Goal: Navigation & Orientation: Find specific page/section

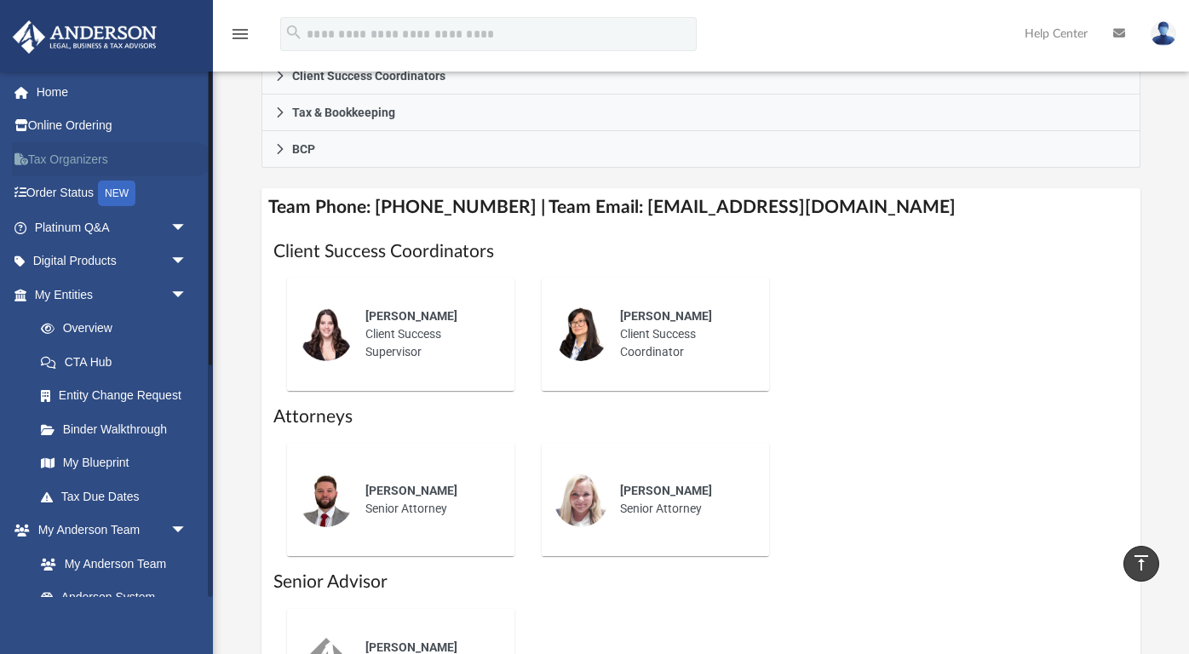
click at [101, 166] on link "Tax Organizers" at bounding box center [112, 159] width 201 height 34
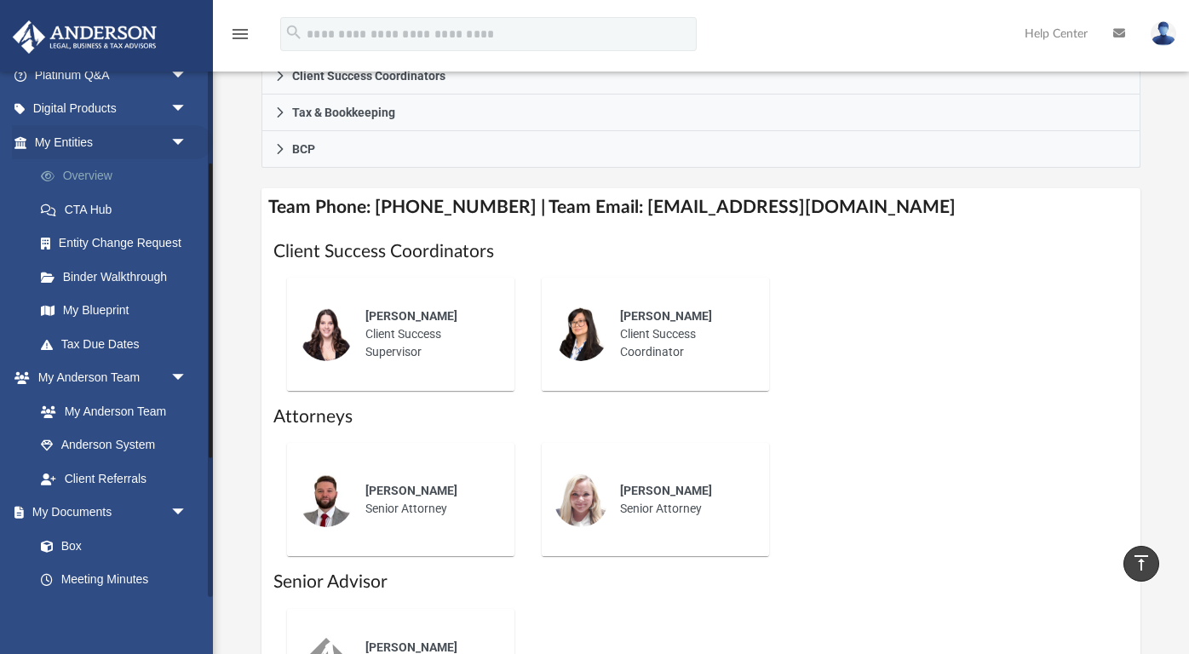
scroll to position [165, 0]
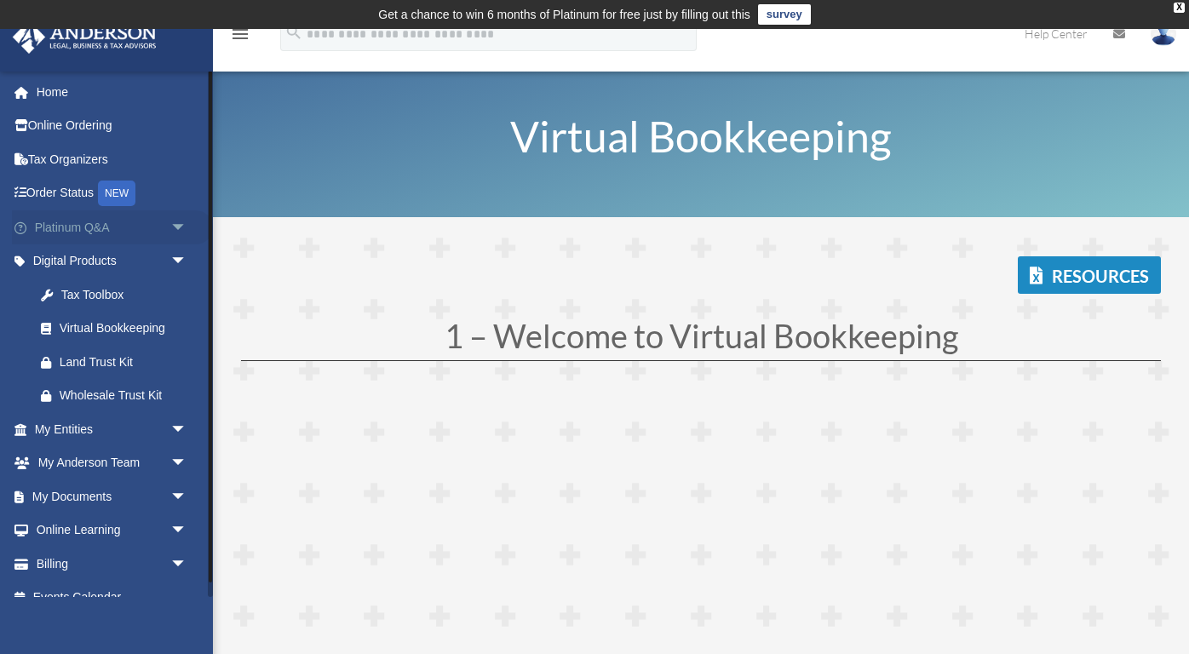
click at [177, 224] on span "arrow_drop_down" at bounding box center [187, 227] width 34 height 35
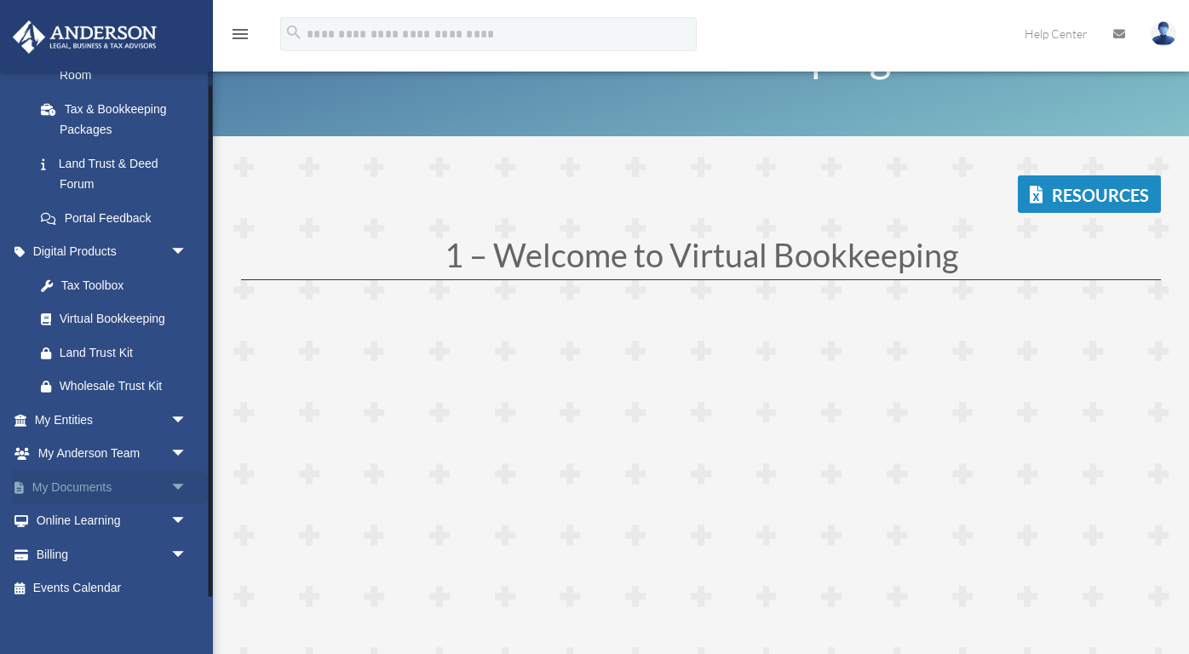
scroll to position [81, 0]
click at [89, 482] on link "My Documents arrow_drop_down" at bounding box center [112, 487] width 201 height 34
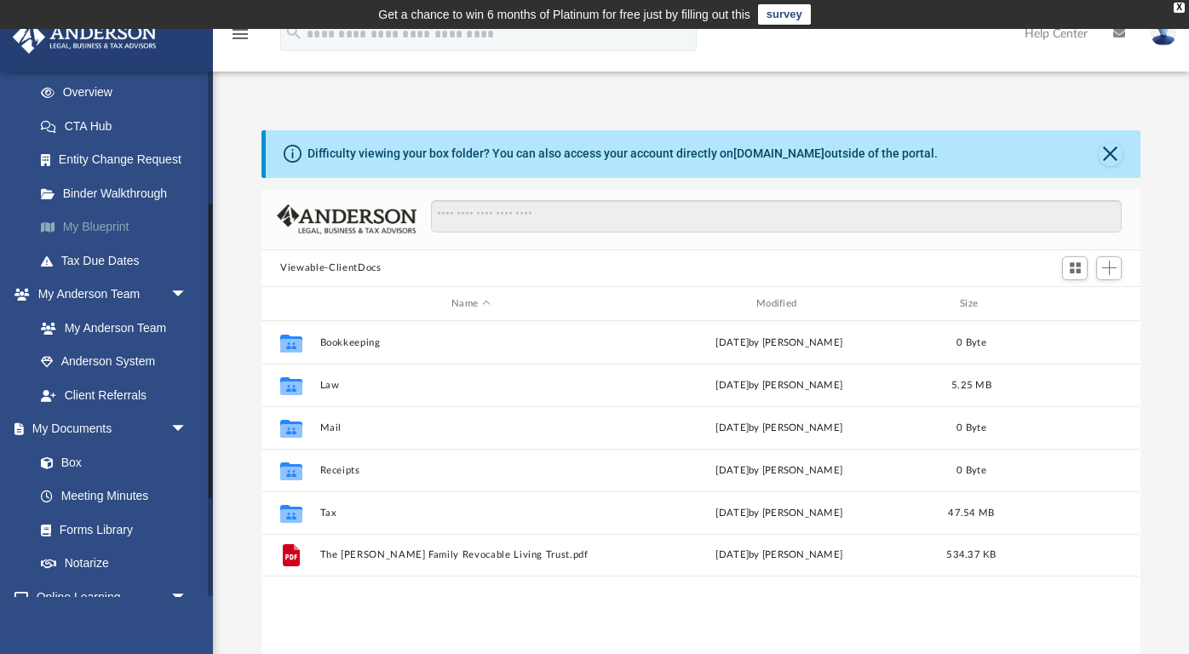
scroll to position [239, 0]
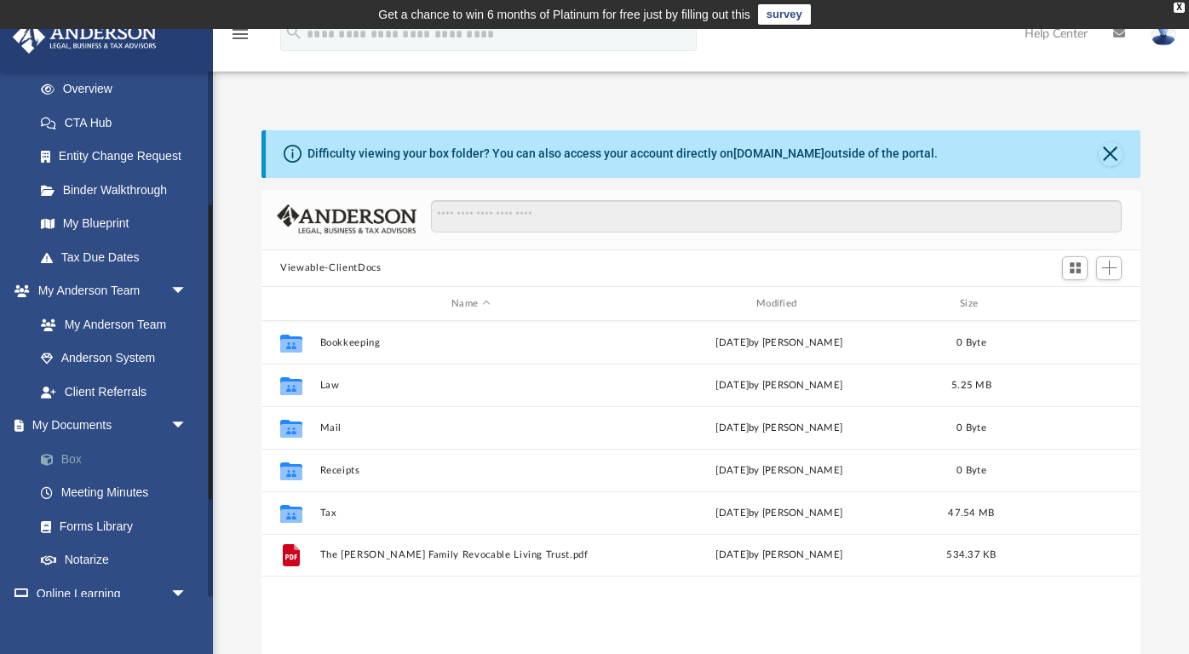
click at [75, 458] on link "Box" at bounding box center [118, 459] width 189 height 34
click at [82, 454] on link "Box" at bounding box center [118, 459] width 189 height 34
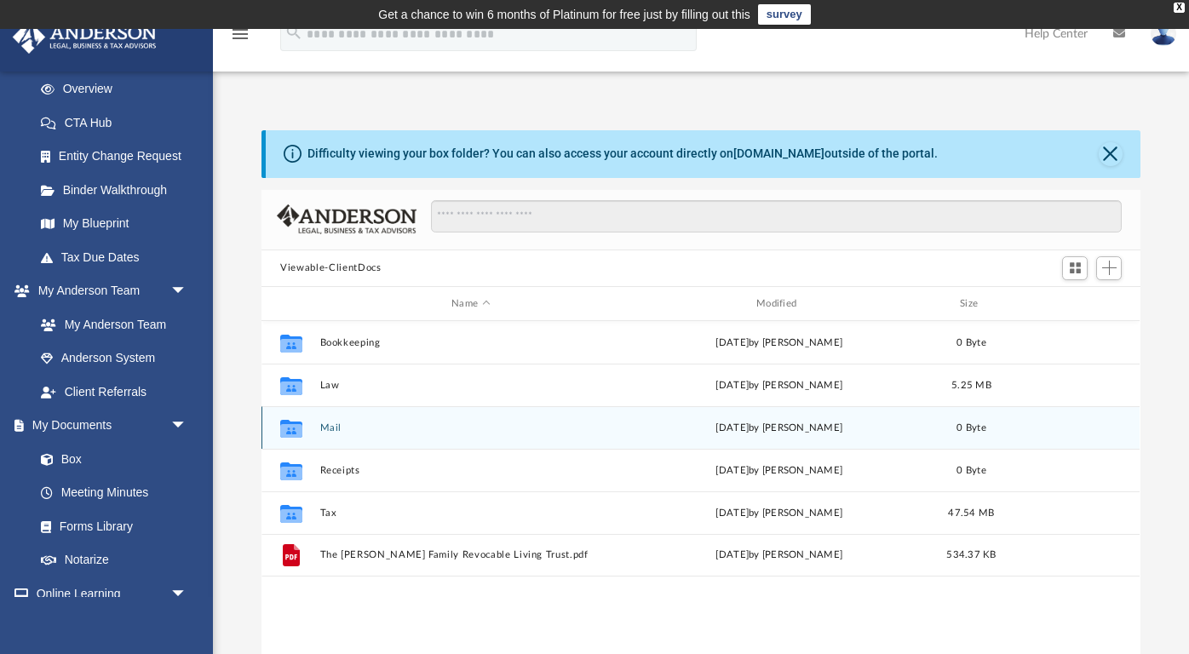
scroll to position [0, 0]
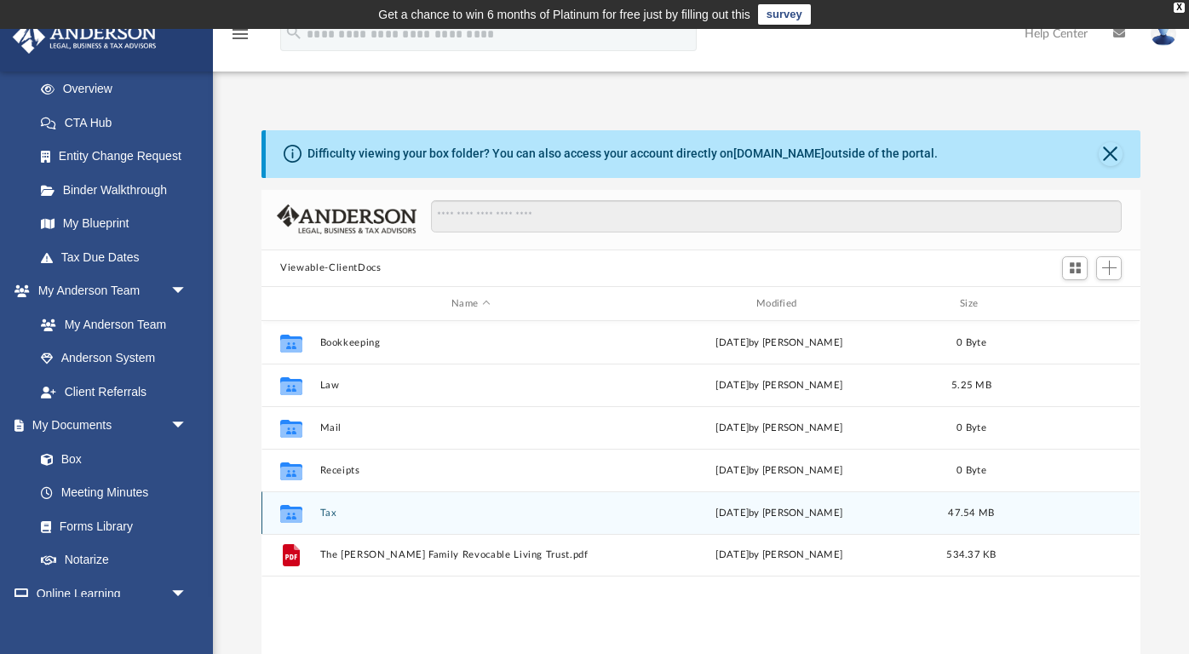
click at [325, 519] on div "Collaborated Folder Tax Mon Sep 29 2025 by Francisco Rapp 47.54 MB" at bounding box center [700, 512] width 878 height 43
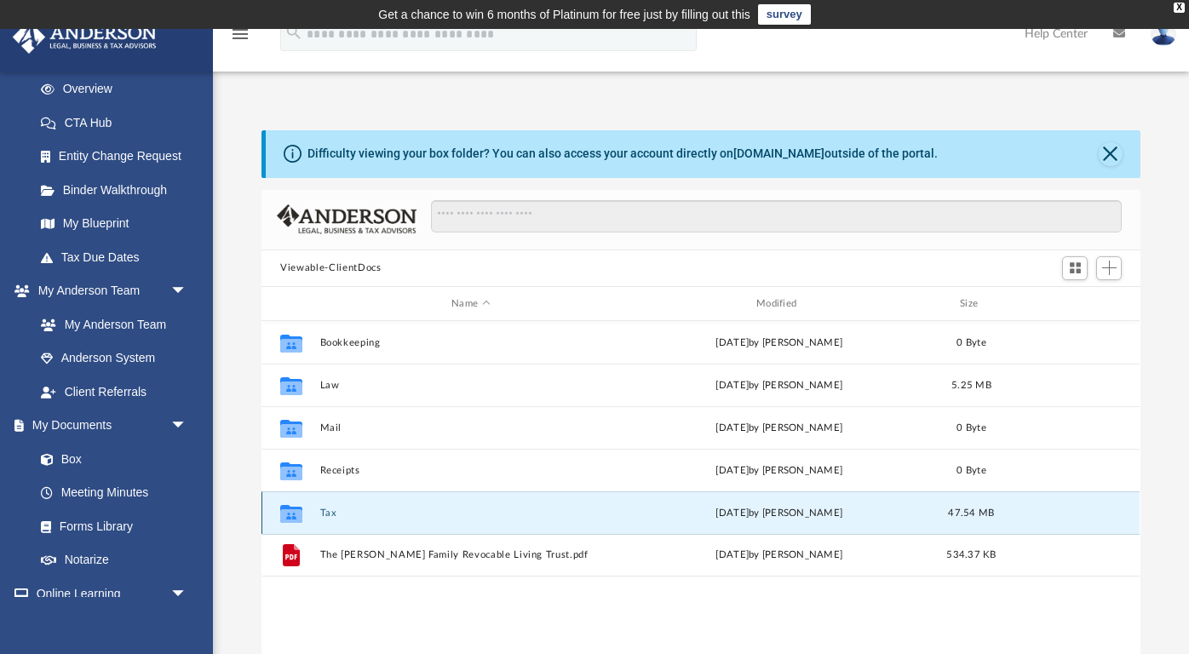
click at [329, 515] on button "Tax" at bounding box center [470, 513] width 301 height 11
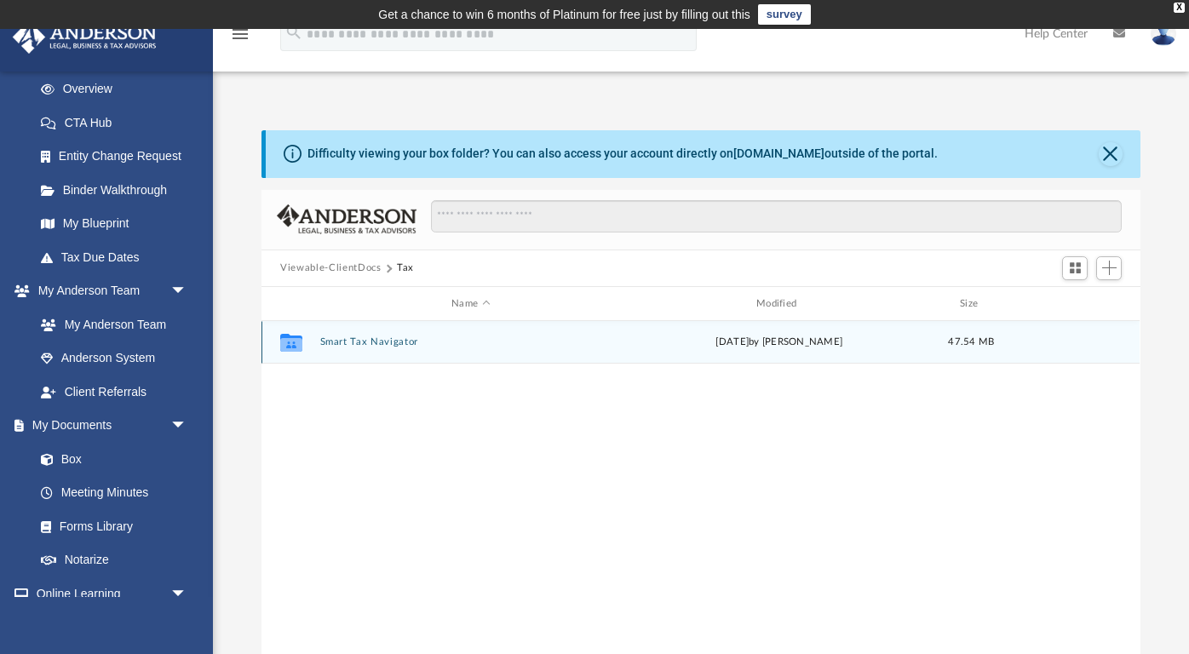
click at [354, 346] on button "Smart Tax Navigator" at bounding box center [470, 342] width 301 height 11
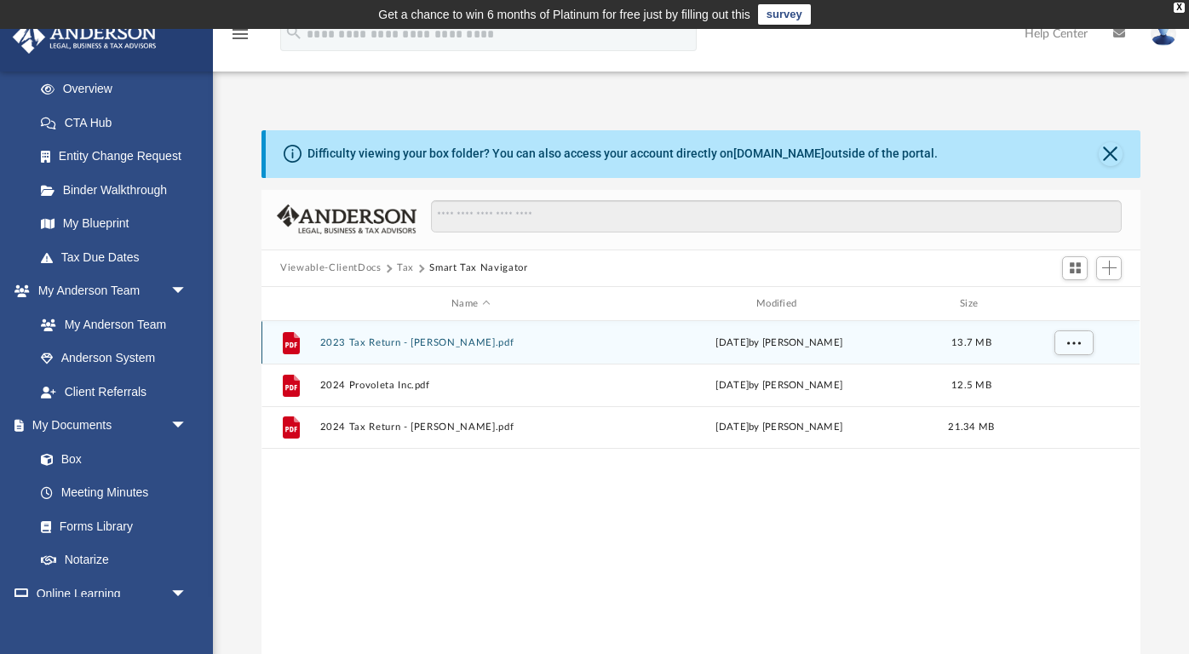
click at [382, 344] on button "2023 Tax Return - Rapp.pdf" at bounding box center [470, 342] width 301 height 11
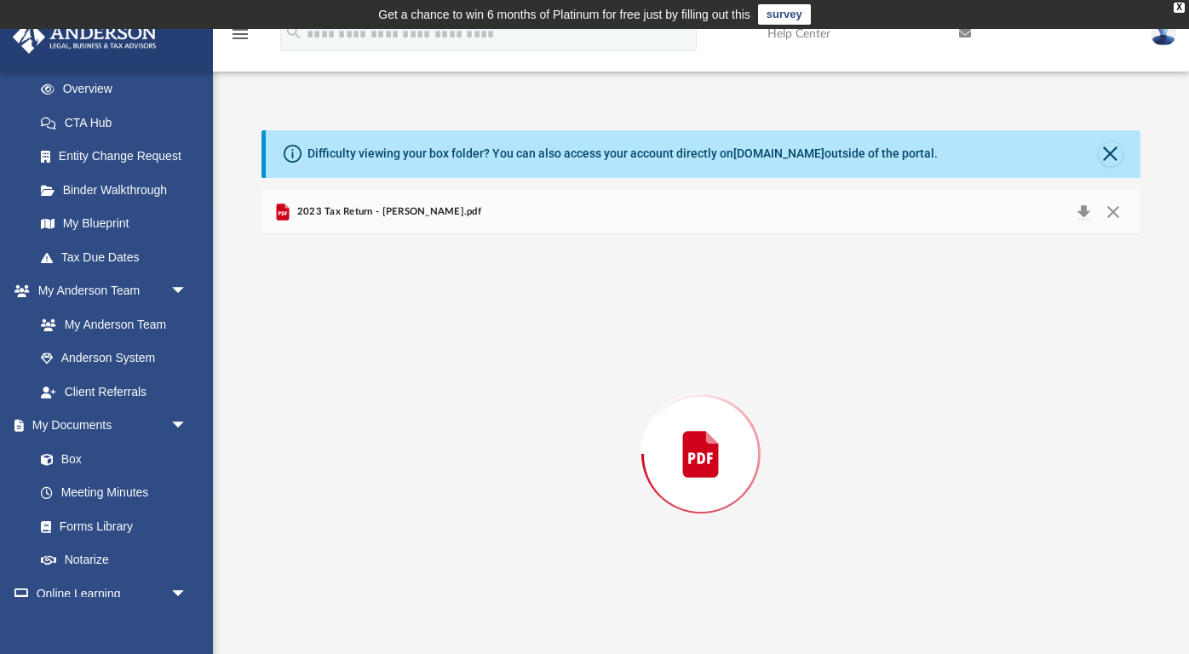
scroll to position [20, 0]
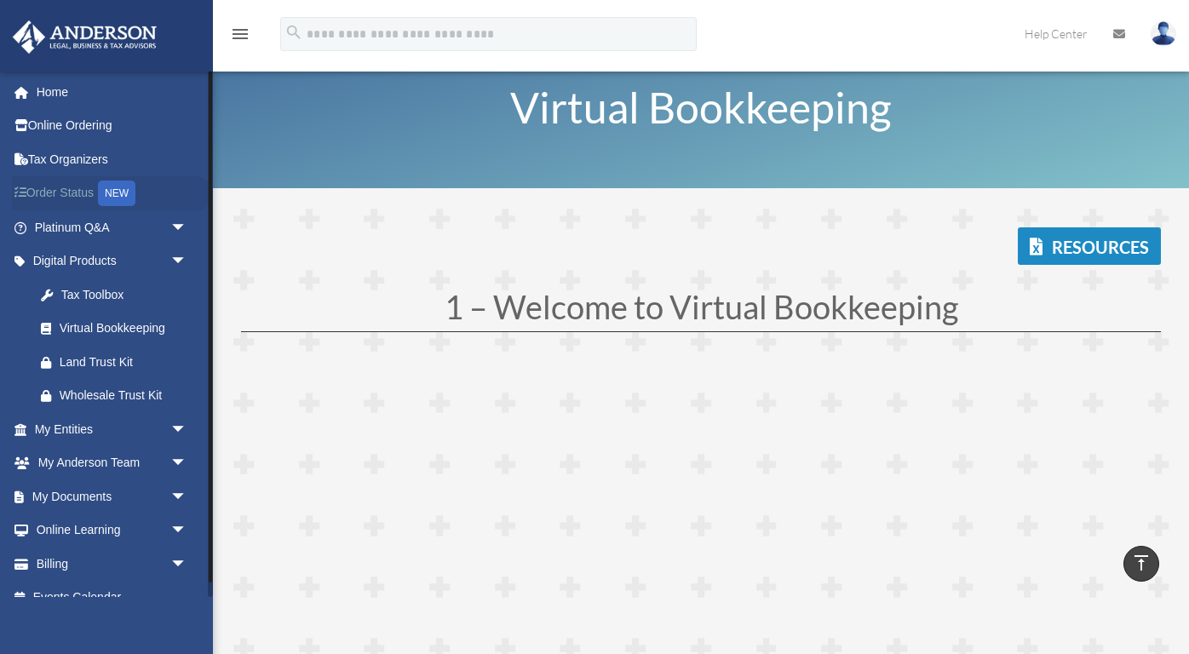
scroll to position [5168, 0]
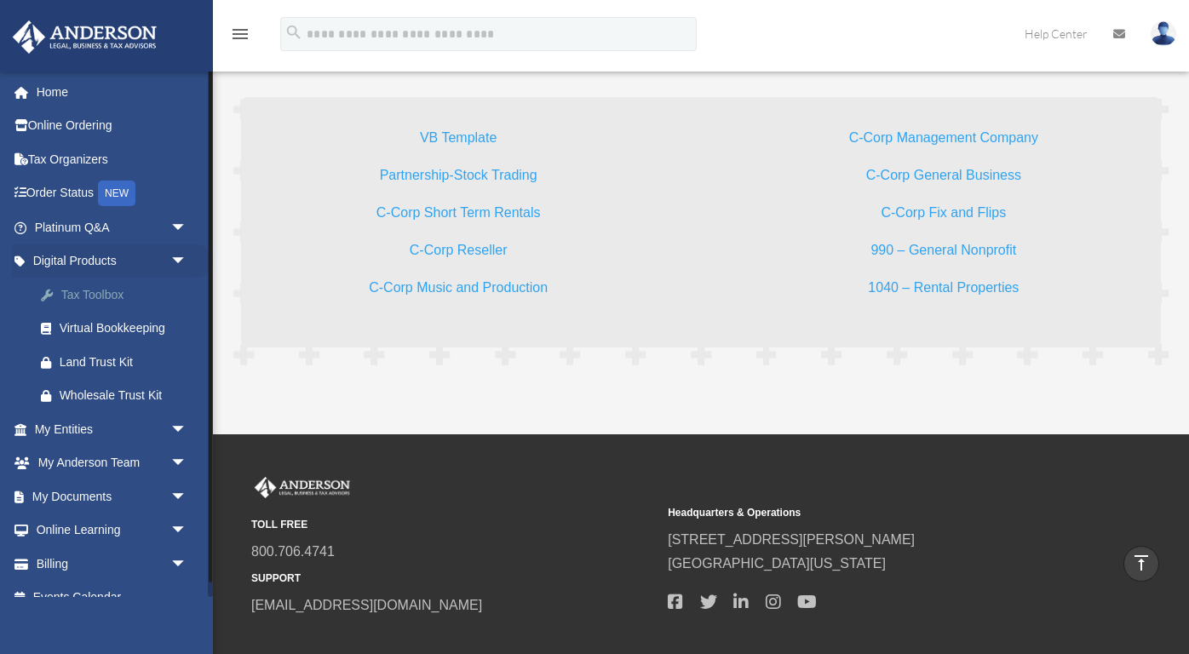
click at [105, 292] on div "Tax Toolbox" at bounding box center [126, 294] width 132 height 21
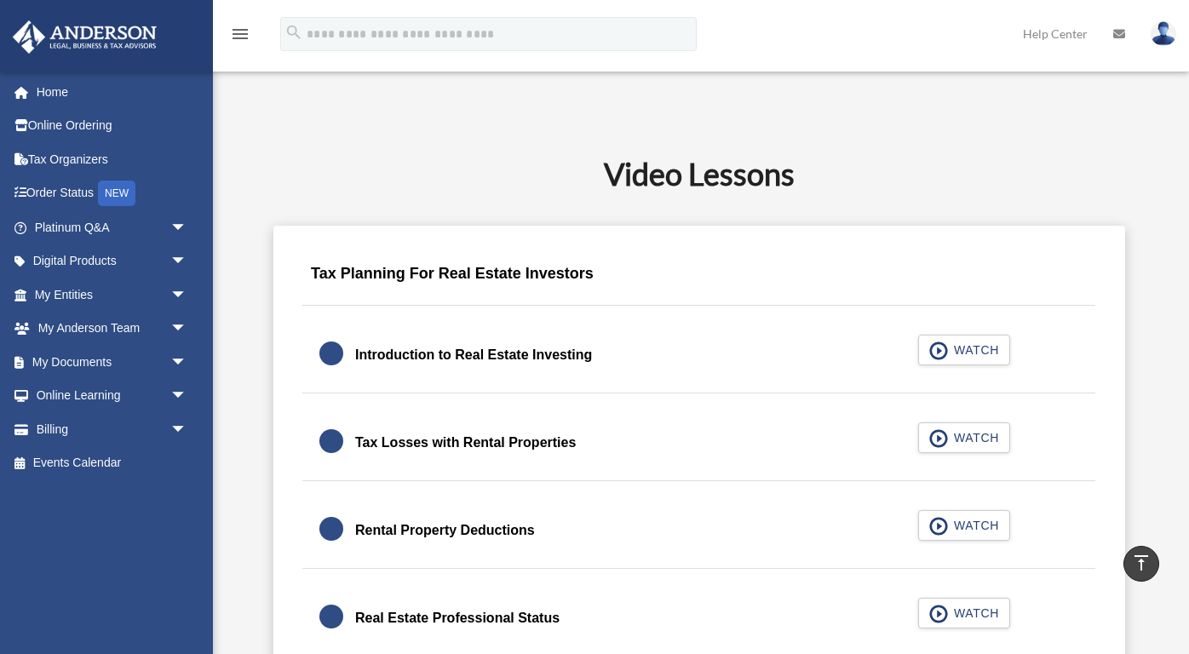
scroll to position [935, 0]
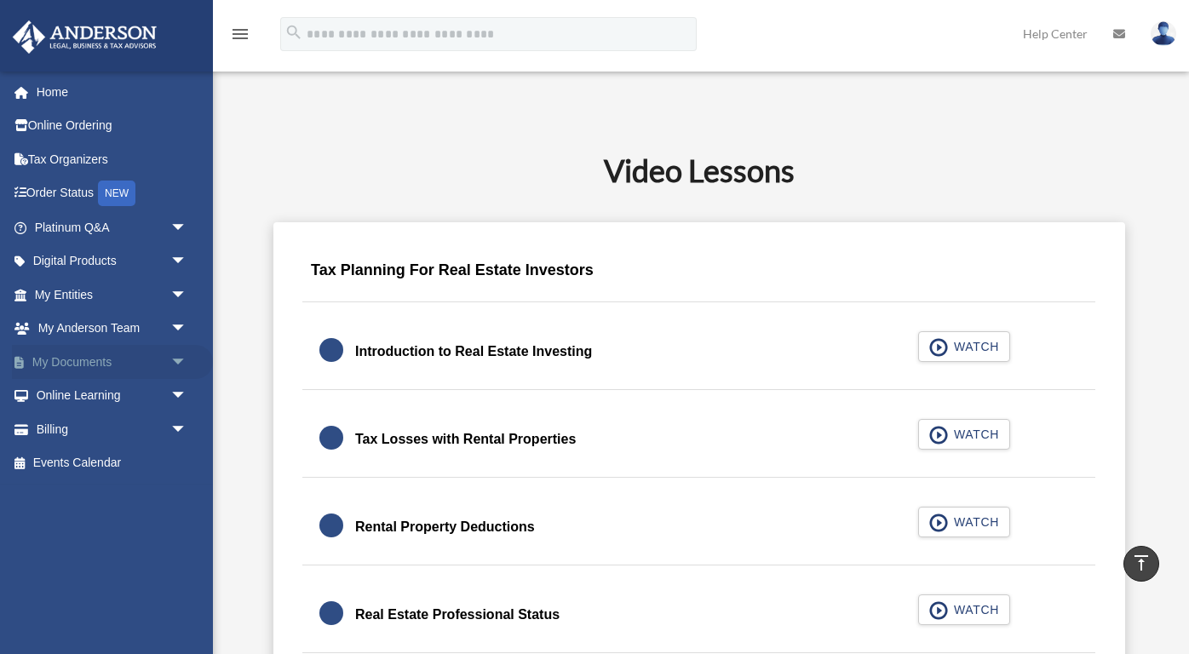
click at [101, 357] on link "My Documents arrow_drop_down" at bounding box center [112, 362] width 201 height 34
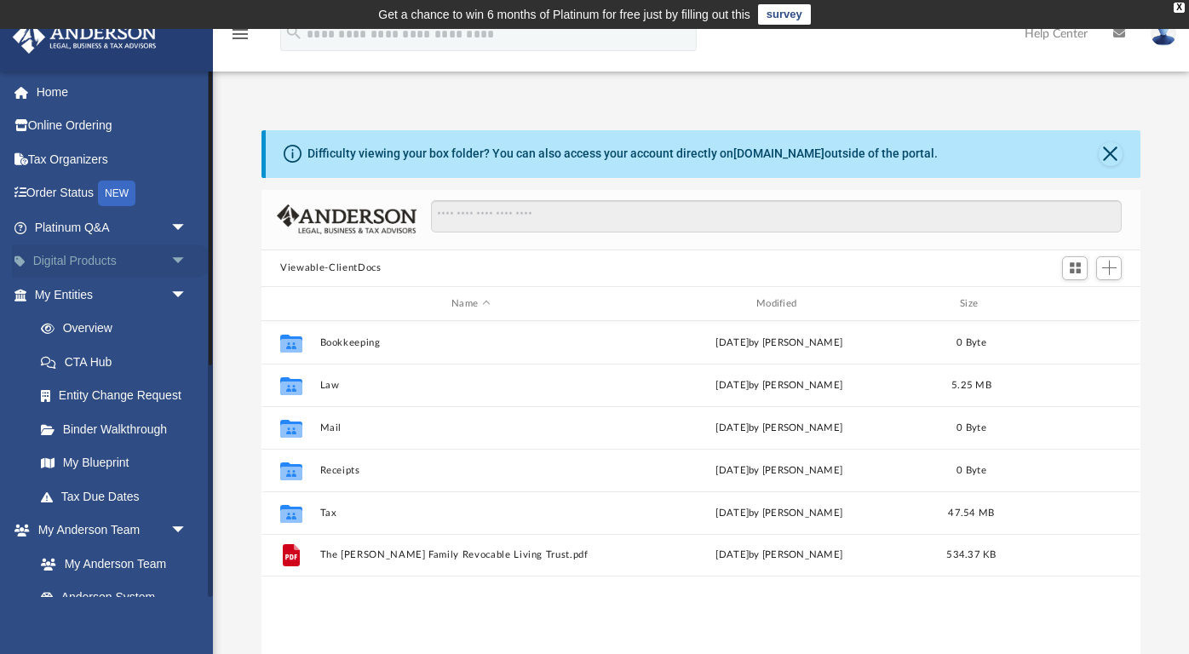
click at [126, 252] on link "Digital Products arrow_drop_down" at bounding box center [112, 261] width 201 height 34
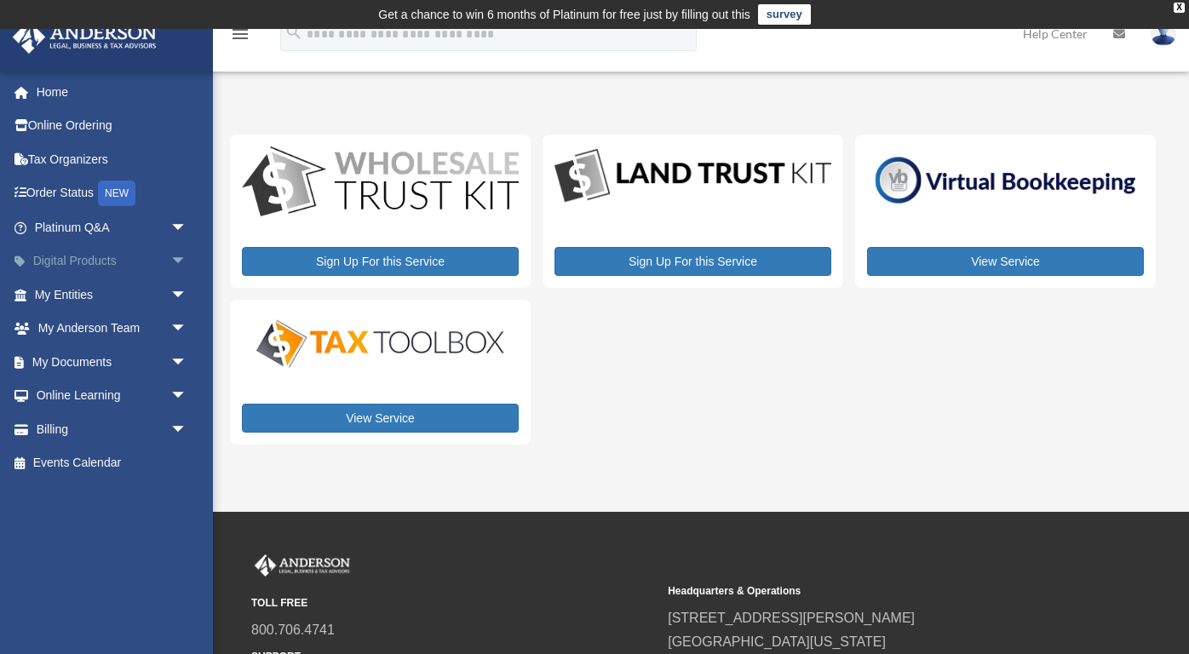
click at [175, 256] on span "arrow_drop_down" at bounding box center [187, 261] width 34 height 35
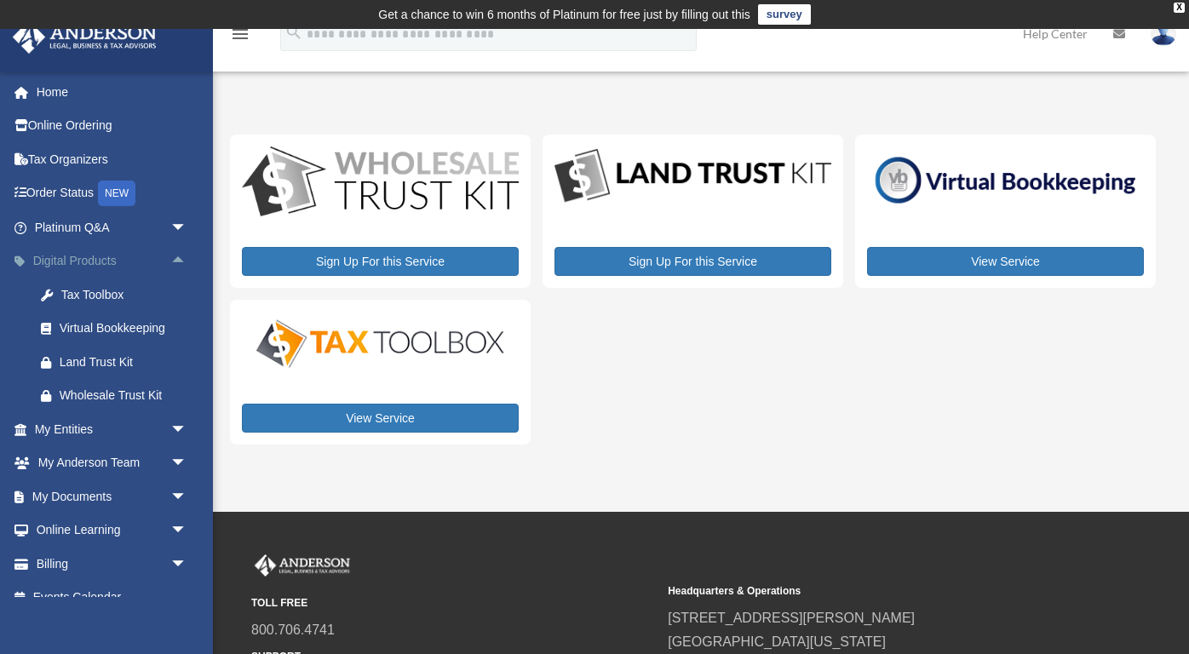
click at [181, 260] on span "arrow_drop_up" at bounding box center [187, 261] width 34 height 35
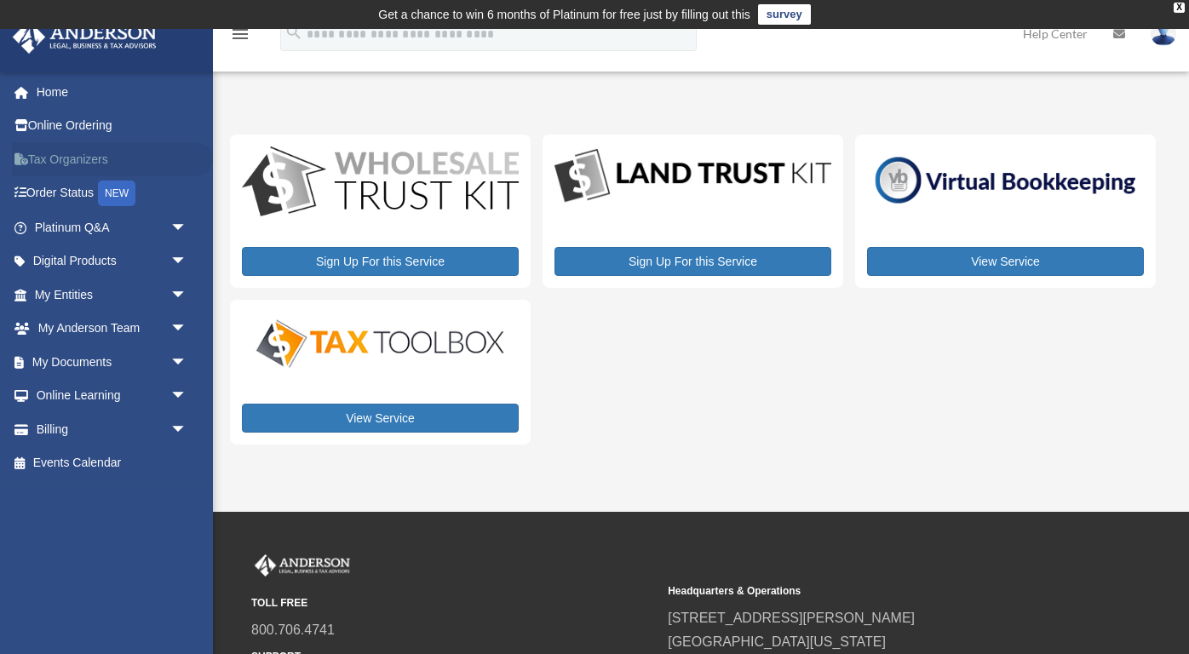
click at [83, 157] on link "Tax Organizers" at bounding box center [112, 159] width 201 height 34
